Goal: Check status: Check status

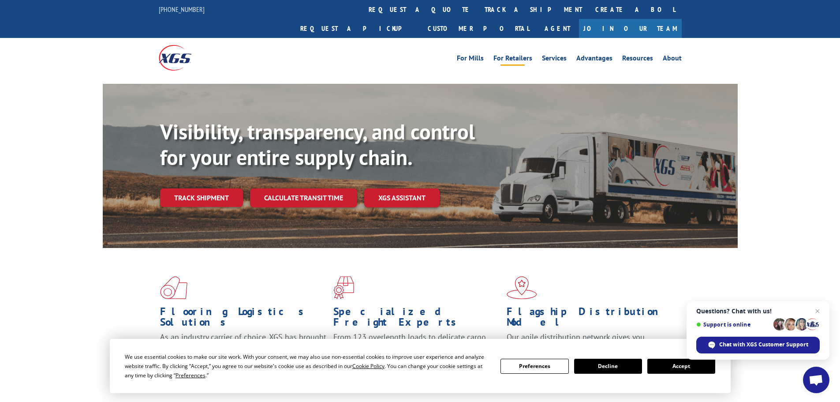
click at [523, 55] on link "For Retailers" at bounding box center [512, 60] width 39 height 10
click at [669, 366] on button "Accept" at bounding box center [681, 366] width 68 height 15
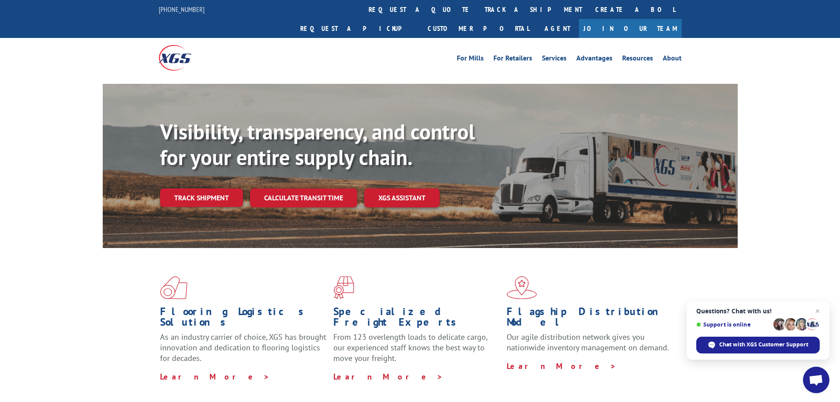
click at [169, 45] on img at bounding box center [175, 57] width 33 height 25
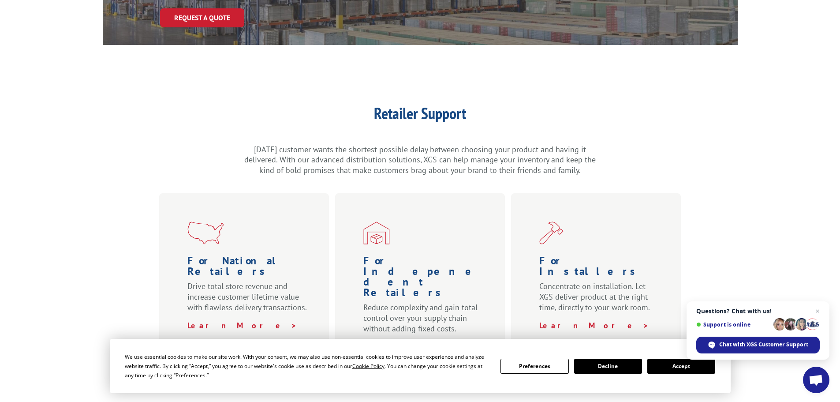
scroll to position [220, 0]
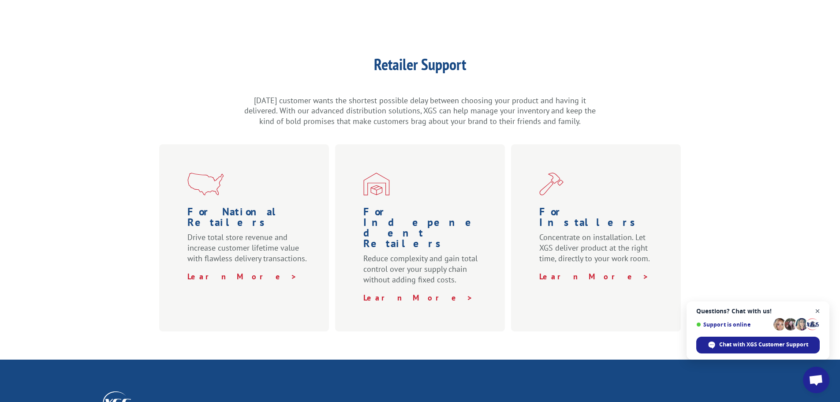
click at [816, 309] on span "Open chat" at bounding box center [817, 311] width 11 height 11
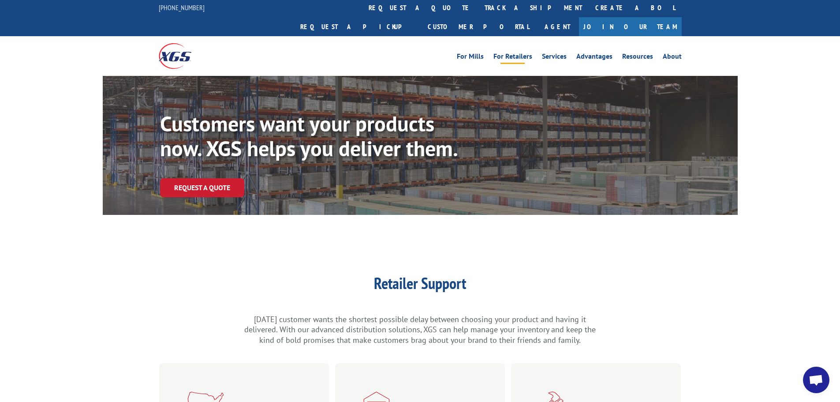
scroll to position [0, 0]
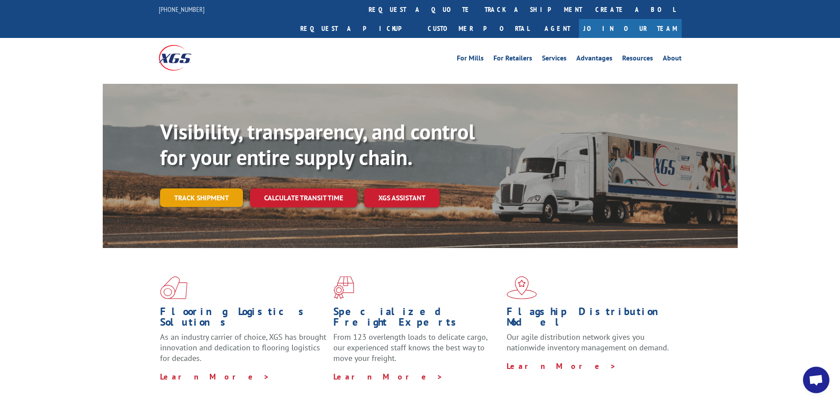
click at [196, 188] on link "Track shipment" at bounding box center [201, 197] width 83 height 19
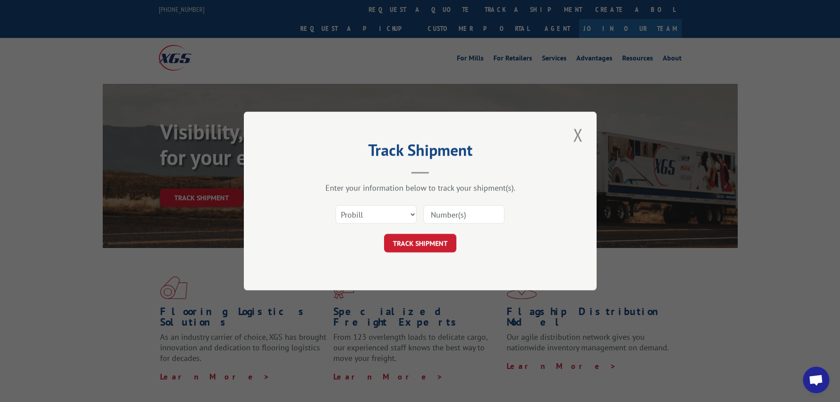
click at [439, 216] on input at bounding box center [463, 214] width 81 height 19
type input "50861691"
click at [426, 240] on button "TRACK SHIPMENT" at bounding box center [420, 243] width 72 height 19
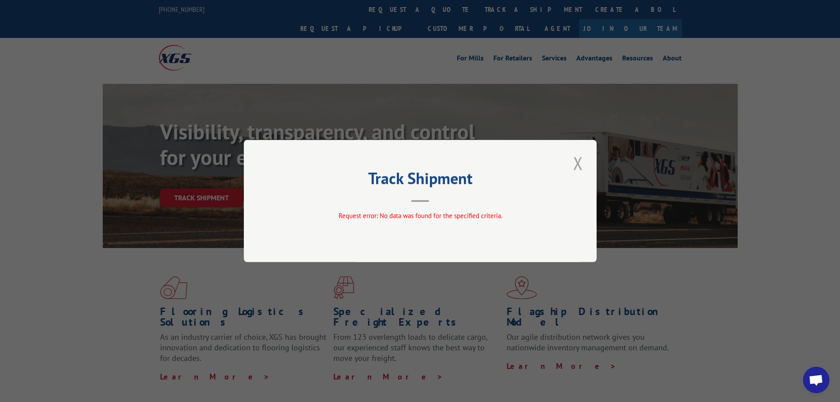
click at [578, 162] on button "Close modal" at bounding box center [578, 163] width 15 height 24
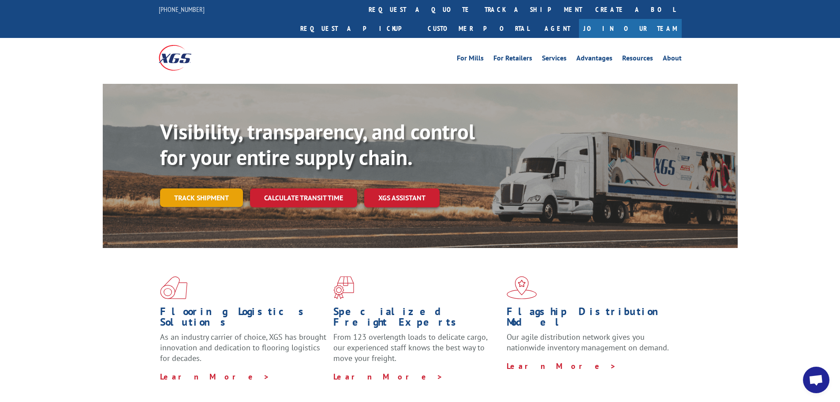
click at [217, 188] on link "Track shipment" at bounding box center [201, 197] width 83 height 19
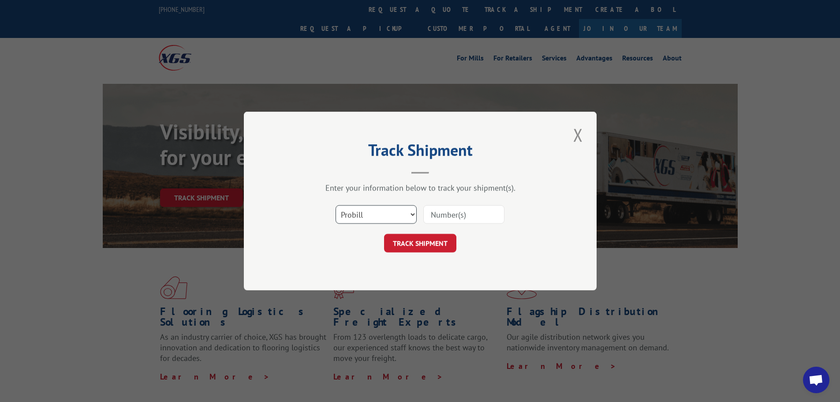
click at [394, 216] on select "Select category... Probill BOL PO" at bounding box center [376, 214] width 81 height 19
select select "bol"
click at [336, 205] on select "Select category... Probill BOL PO" at bounding box center [376, 214] width 81 height 19
click at [440, 219] on input at bounding box center [463, 214] width 81 height 19
type input "50861691"
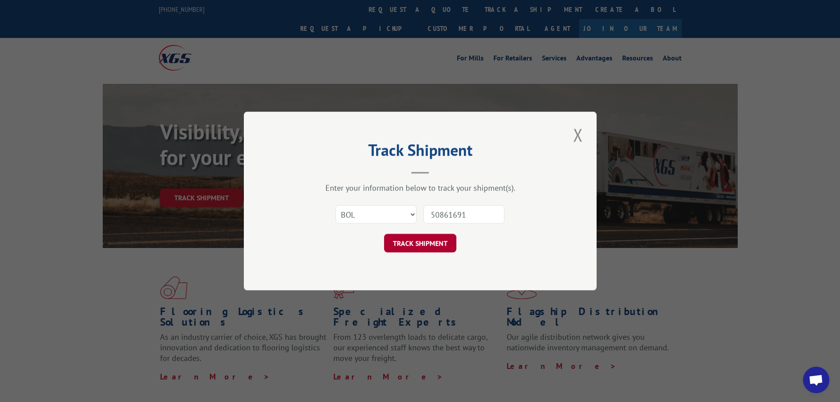
click at [410, 241] on button "TRACK SHIPMENT" at bounding box center [420, 243] width 72 height 19
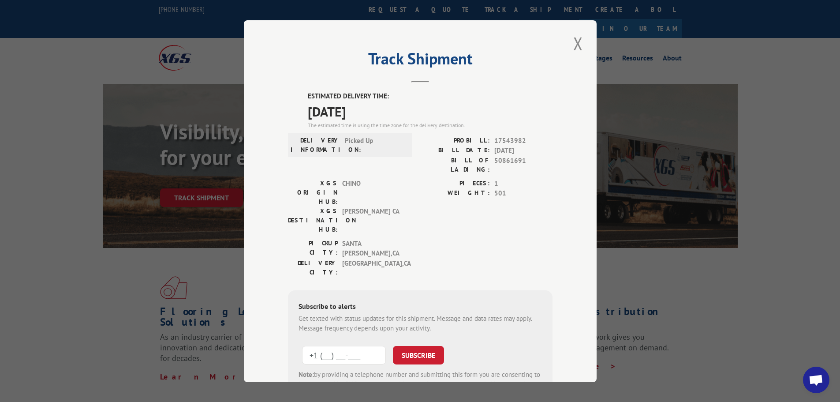
click at [344, 345] on input "+1 (___) ___-____" at bounding box center [344, 354] width 84 height 19
type input "+1 (415) 823-7016"
click at [407, 345] on button "SUBSCRIBE" at bounding box center [418, 354] width 51 height 19
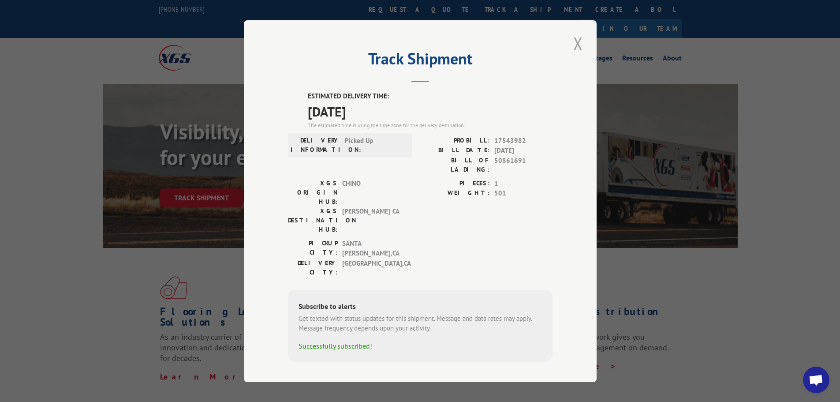
click at [575, 46] on button "Close modal" at bounding box center [578, 43] width 15 height 24
